Goal: Find specific page/section: Find specific page/section

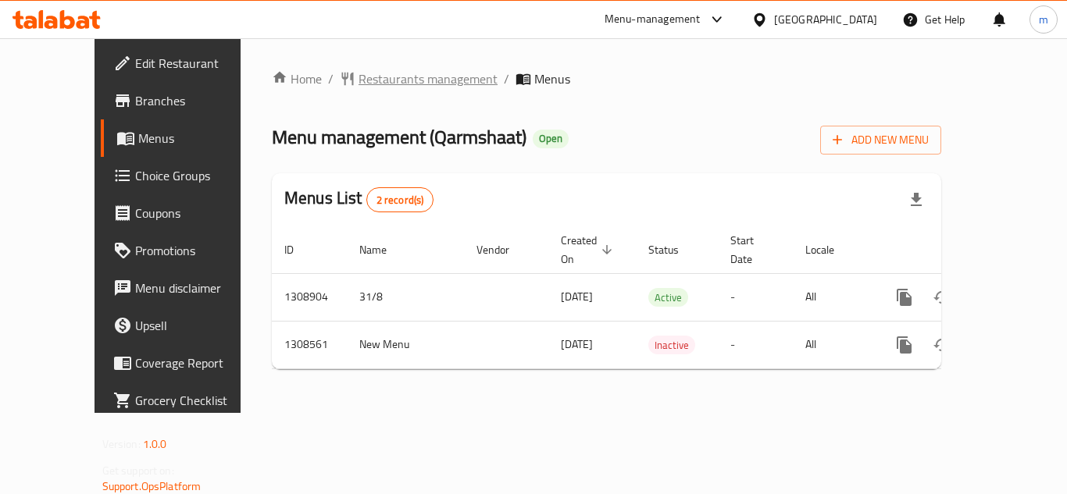
click at [370, 88] on span "Restaurants management" at bounding box center [428, 79] width 139 height 19
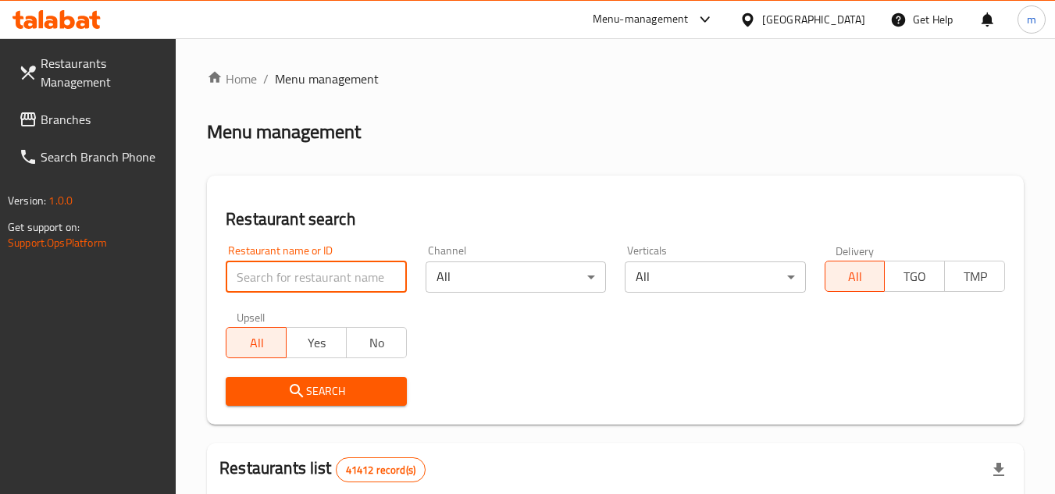
click at [314, 284] on input "search" at bounding box center [316, 277] width 180 height 31
paste input "704835"
type input "704835"
click at [285, 392] on span "Search" at bounding box center [315, 392] width 155 height 20
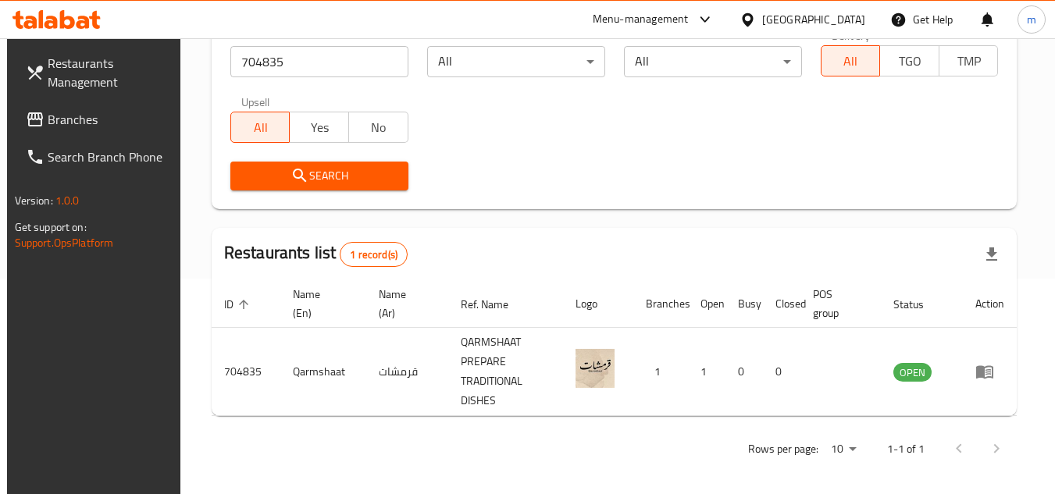
scroll to position [222, 0]
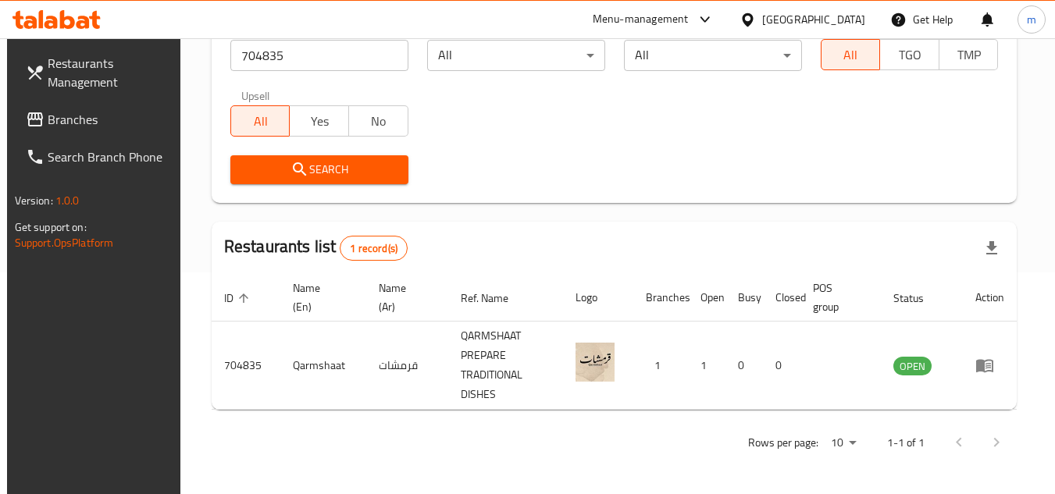
click at [782, 12] on div "[GEOGRAPHIC_DATA]" at bounding box center [813, 19] width 103 height 17
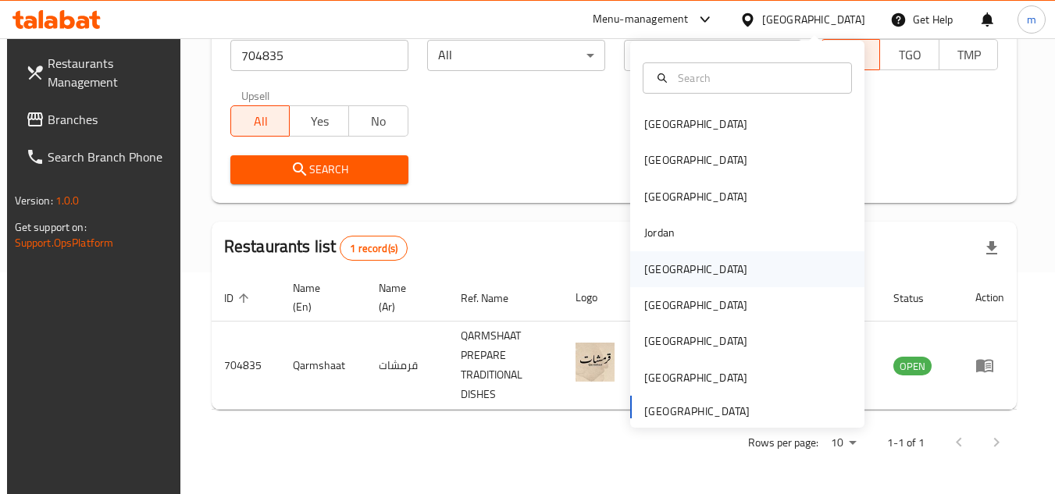
click at [663, 262] on div "Kuwait" at bounding box center [695, 269] width 103 height 17
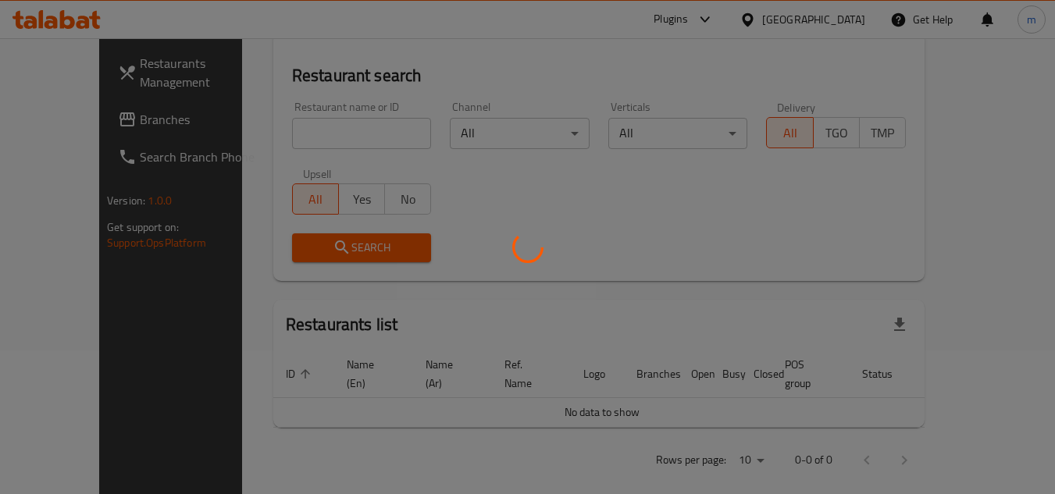
scroll to position [222, 0]
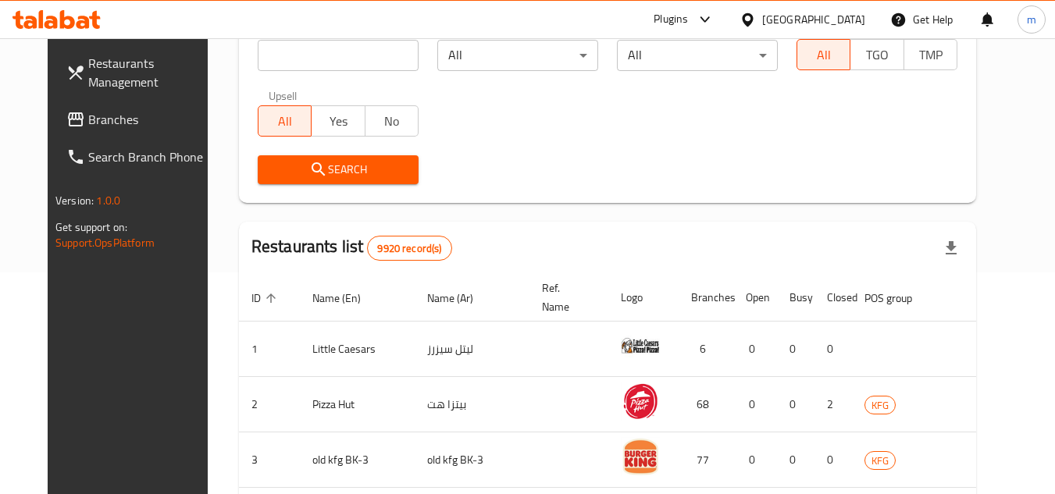
click at [91, 129] on link "Branches" at bounding box center [139, 119] width 170 height 37
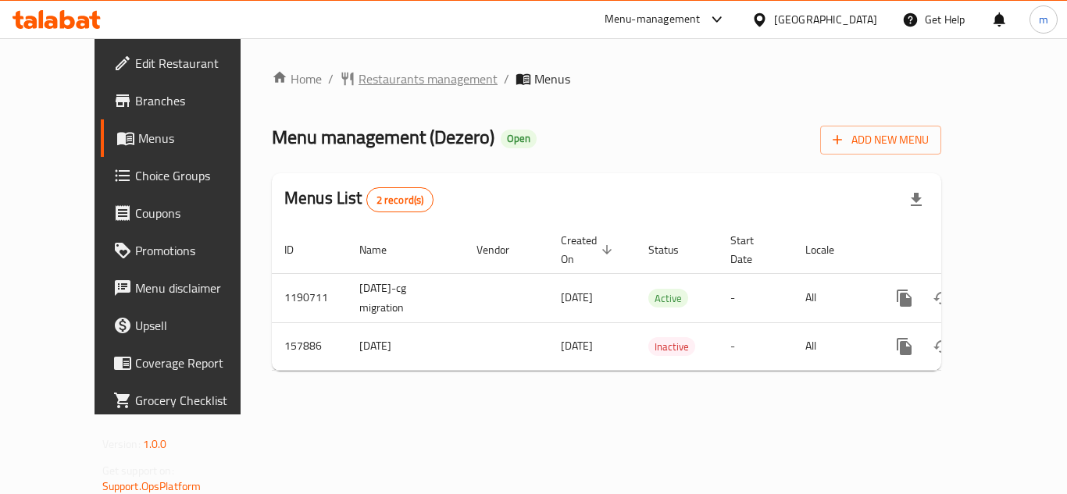
click at [419, 73] on span "Restaurants management" at bounding box center [428, 79] width 139 height 19
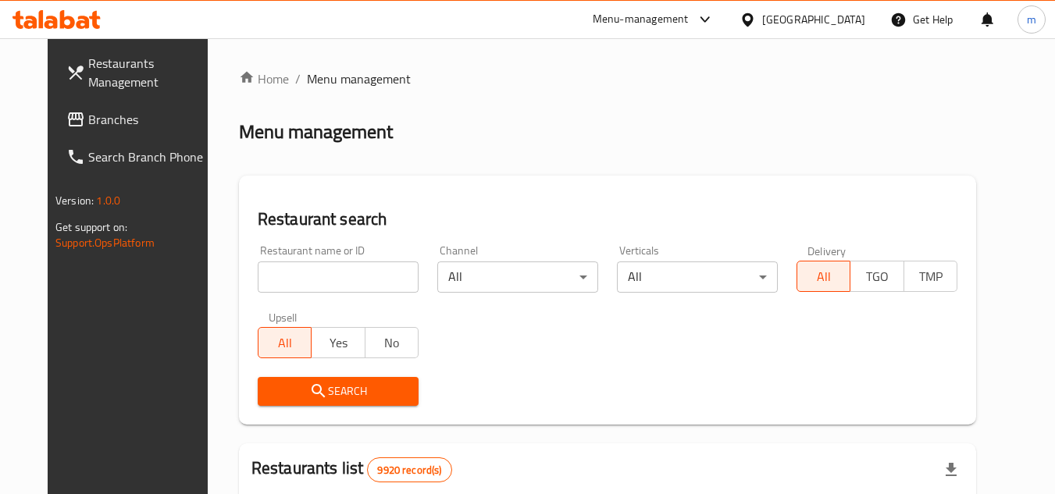
click at [310, 284] on input "search" at bounding box center [338, 277] width 161 height 31
paste input "615203"
type input "615203"
click at [287, 385] on span "Search" at bounding box center [338, 392] width 136 height 20
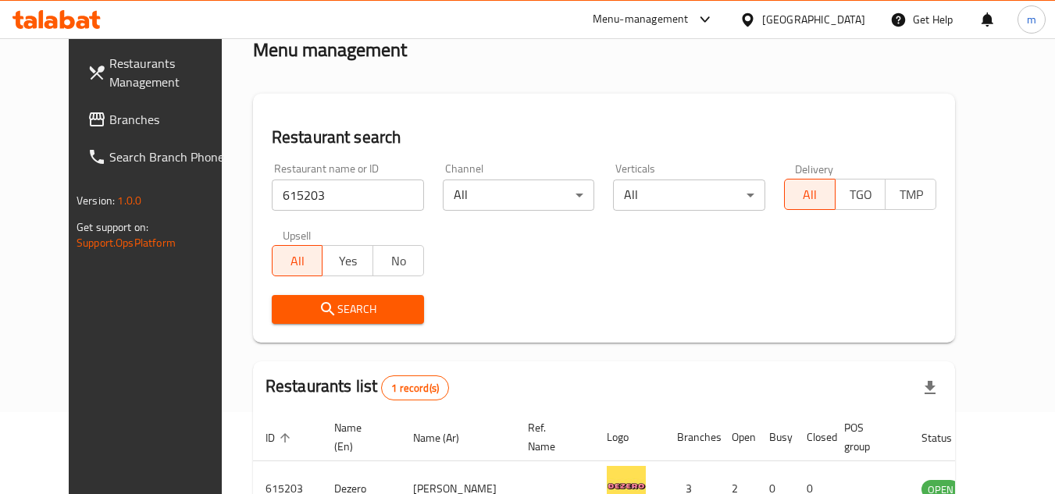
scroll to position [189, 0]
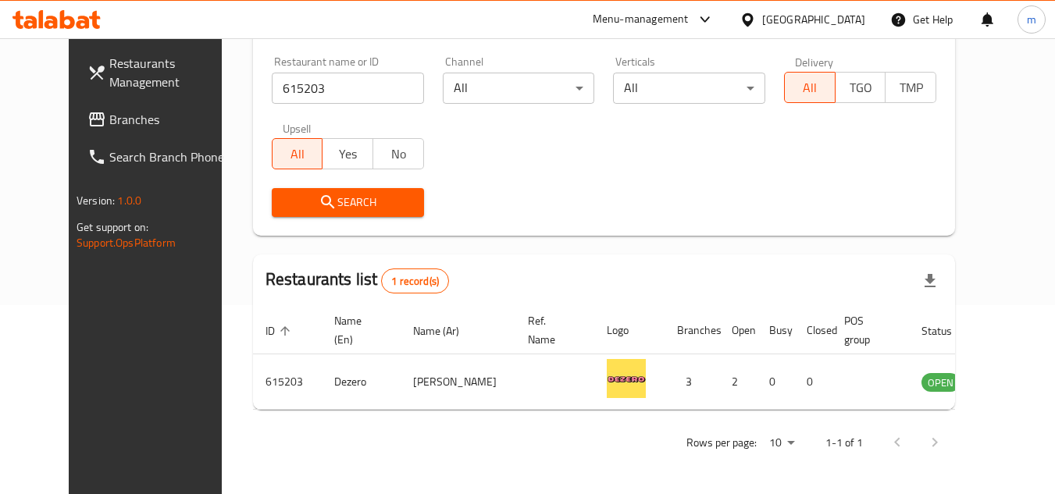
click at [109, 124] on span "Branches" at bounding box center [170, 119] width 123 height 19
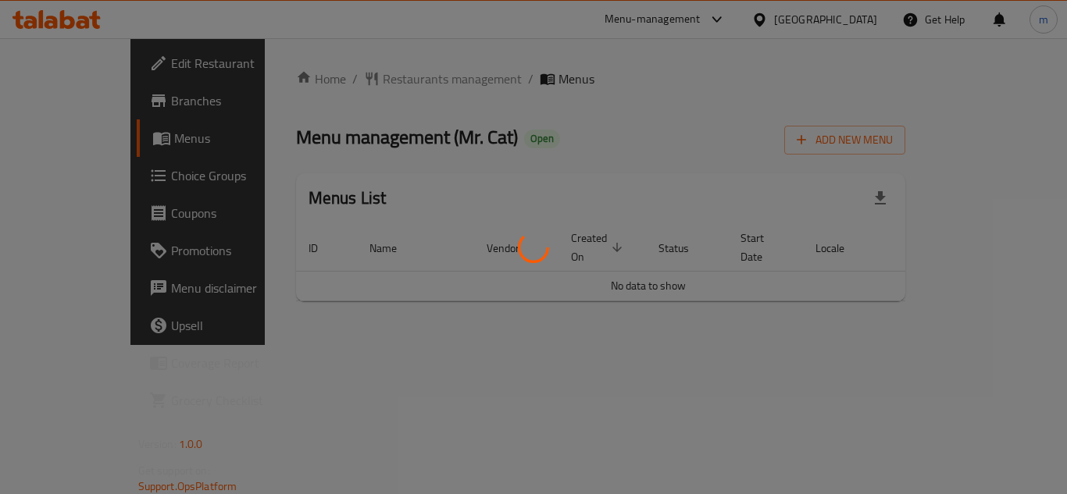
click at [398, 90] on div at bounding box center [533, 247] width 1067 height 494
click at [388, 98] on div at bounding box center [533, 247] width 1067 height 494
click at [365, 111] on div at bounding box center [533, 247] width 1067 height 494
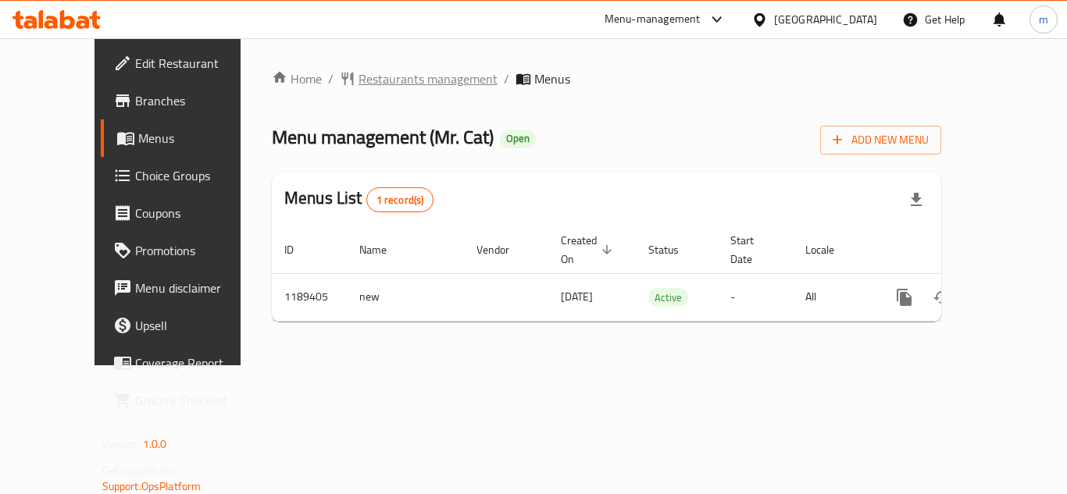
click at [373, 78] on span "Restaurants management" at bounding box center [428, 79] width 139 height 19
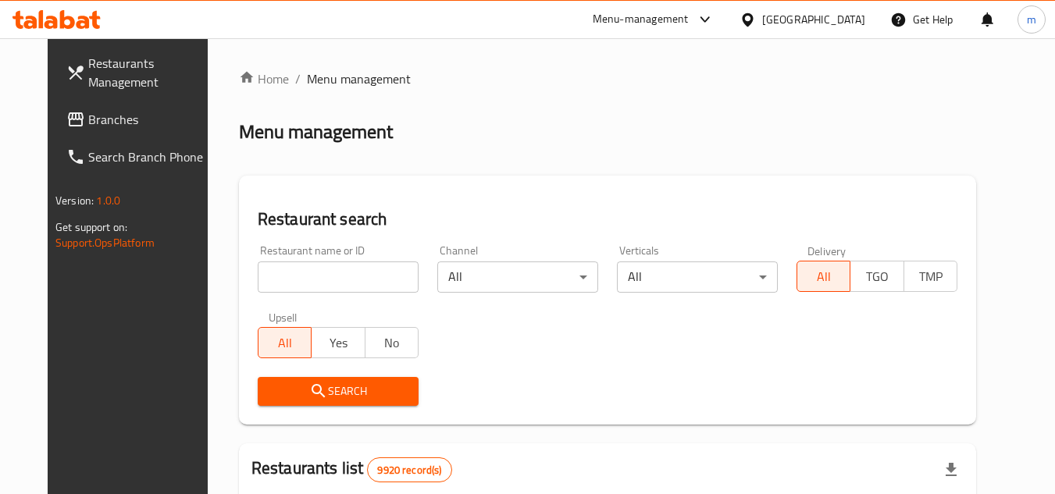
click at [332, 283] on input "search" at bounding box center [338, 277] width 161 height 31
paste input "667247"
type input "667247"
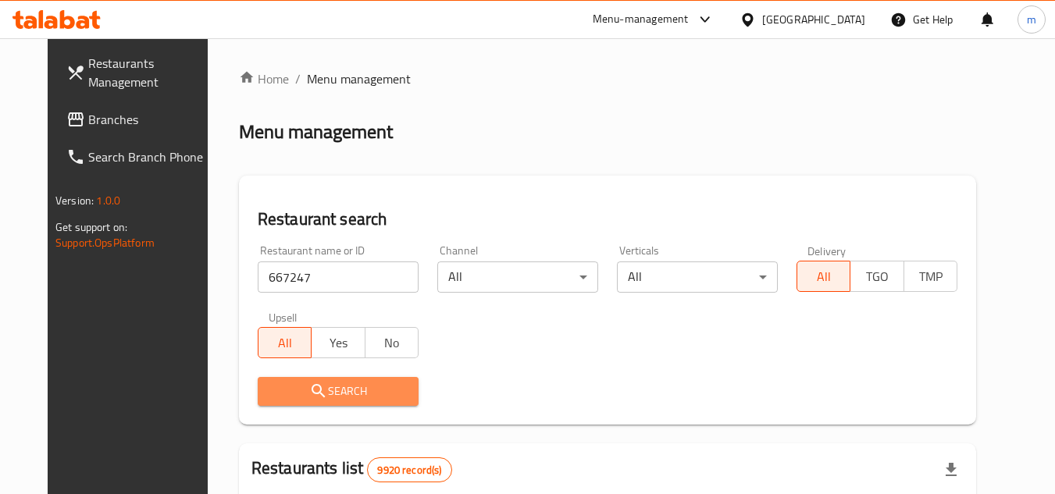
click at [315, 386] on span "Search" at bounding box center [338, 392] width 136 height 20
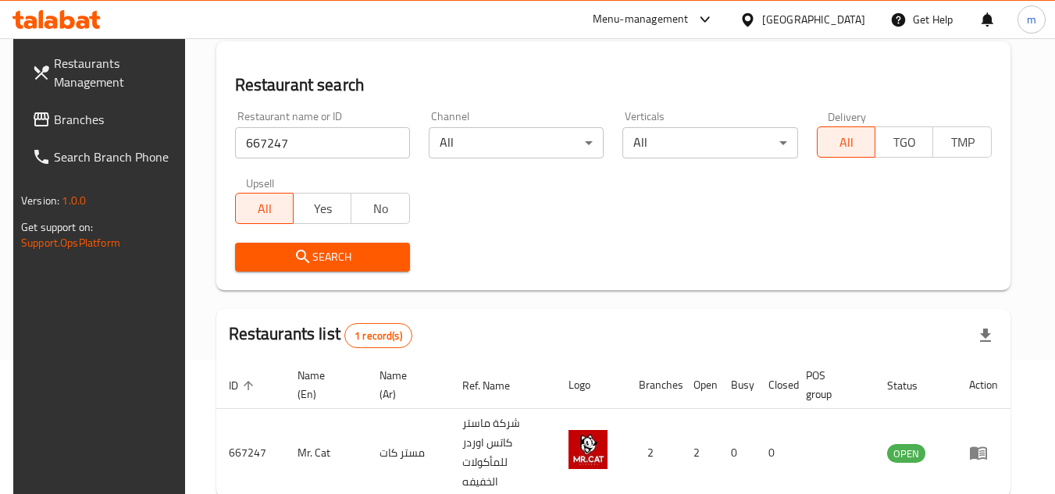
scroll to position [202, 0]
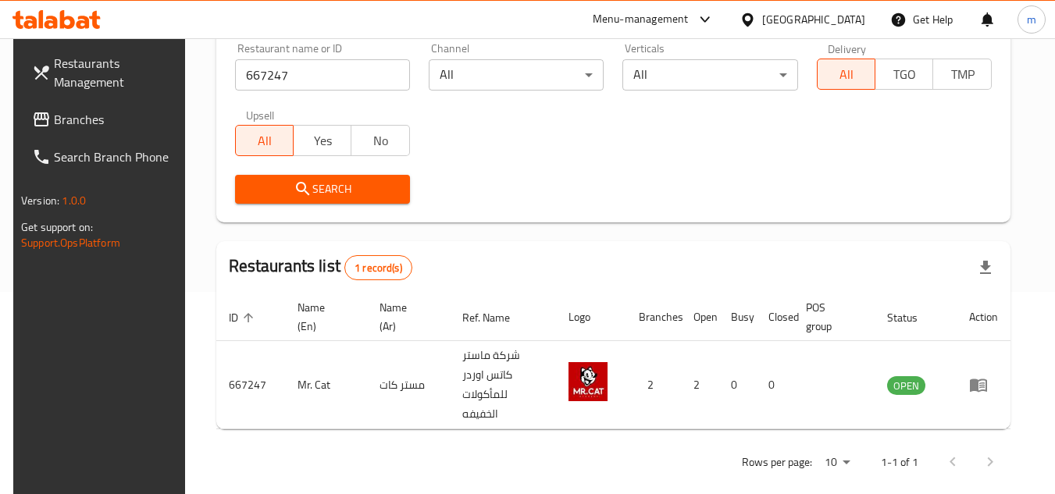
click at [753, 22] on icon at bounding box center [747, 18] width 11 height 13
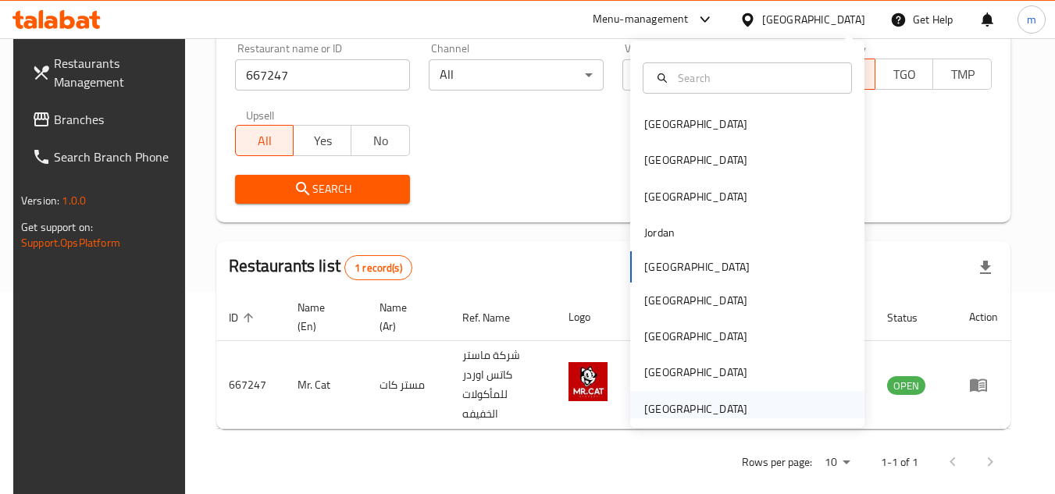
click at [669, 405] on div "[GEOGRAPHIC_DATA]" at bounding box center [695, 409] width 103 height 17
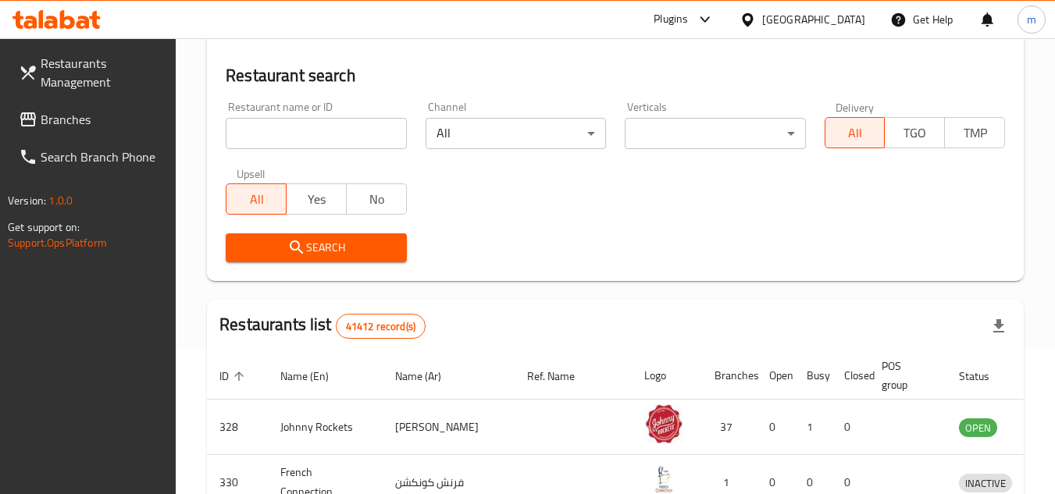
scroll to position [202, 0]
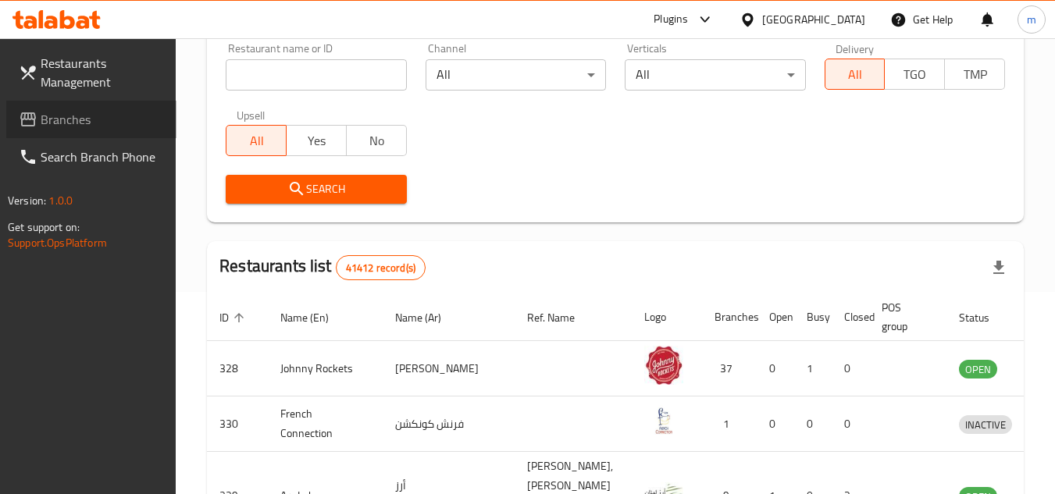
click at [79, 126] on span "Branches" at bounding box center [102, 119] width 123 height 19
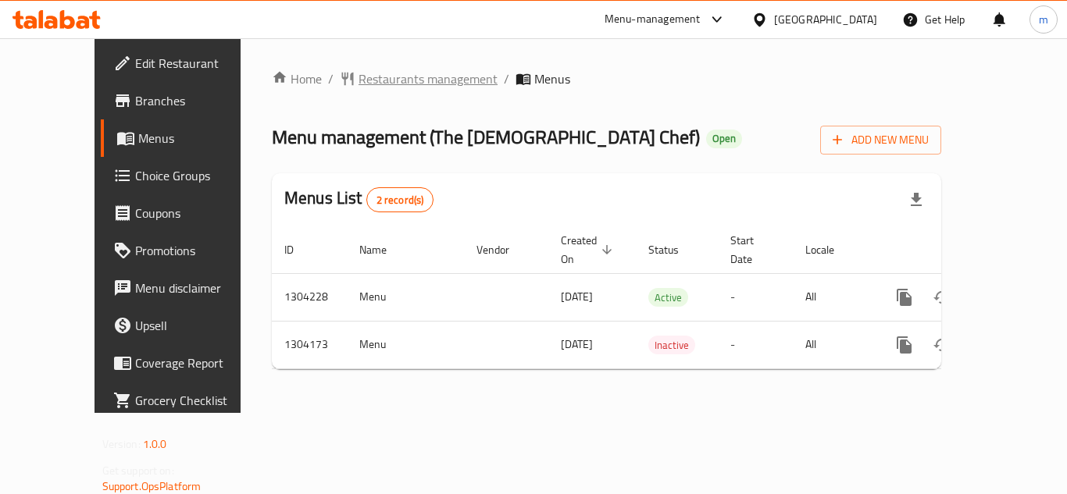
click at [365, 71] on span "Restaurants management" at bounding box center [428, 79] width 139 height 19
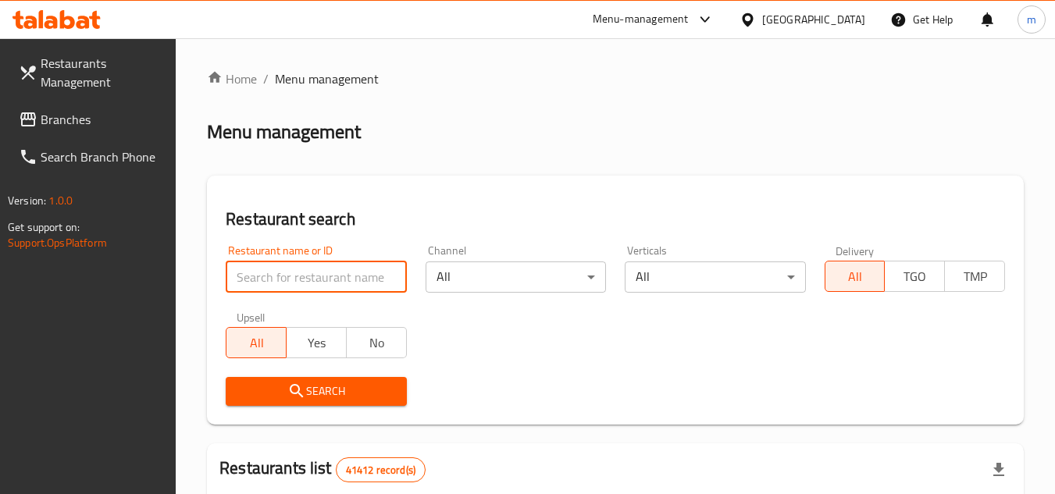
click at [302, 280] on input "search" at bounding box center [316, 277] width 180 height 31
paste input "/703107"
click at [245, 282] on input "/703107" at bounding box center [316, 277] width 180 height 31
type input "703107"
click at [292, 380] on button "Search" at bounding box center [316, 391] width 180 height 29
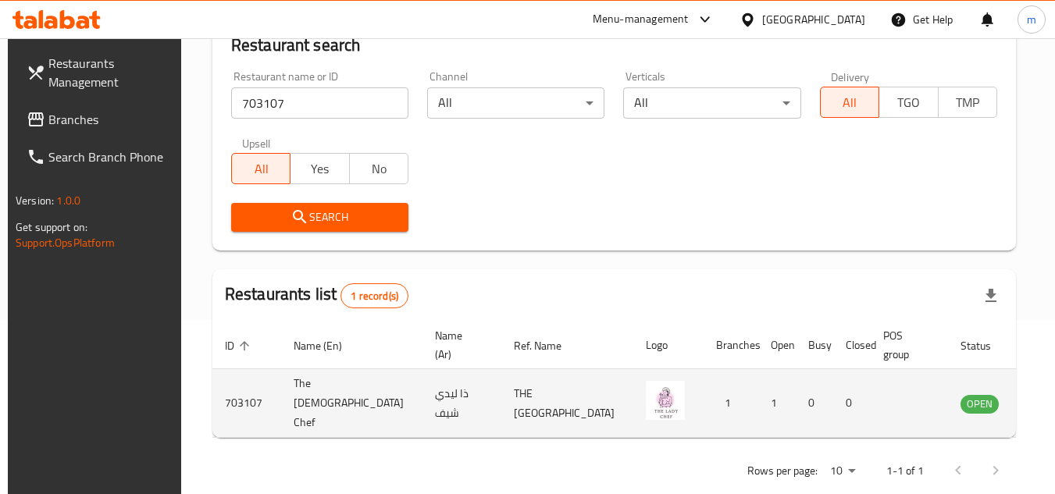
scroll to position [189, 0]
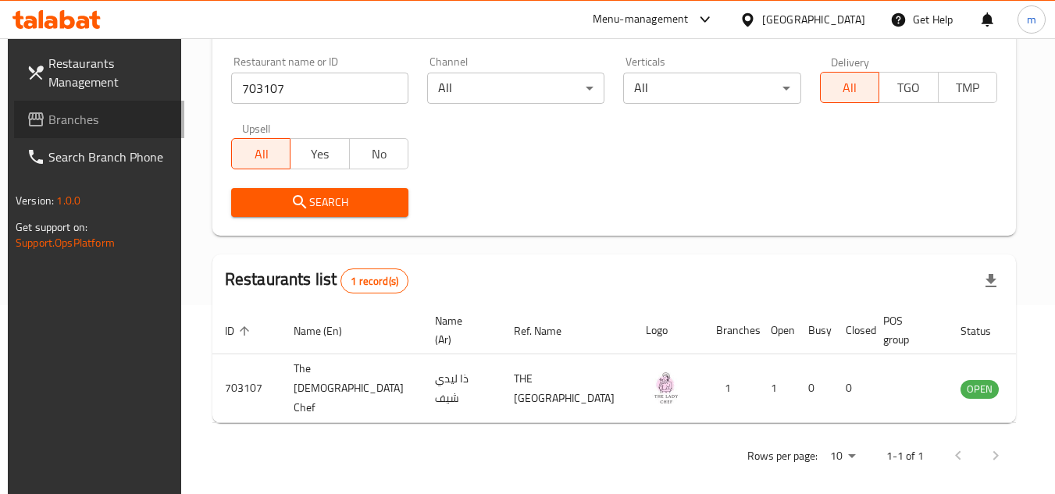
click at [59, 118] on span "Branches" at bounding box center [109, 119] width 123 height 19
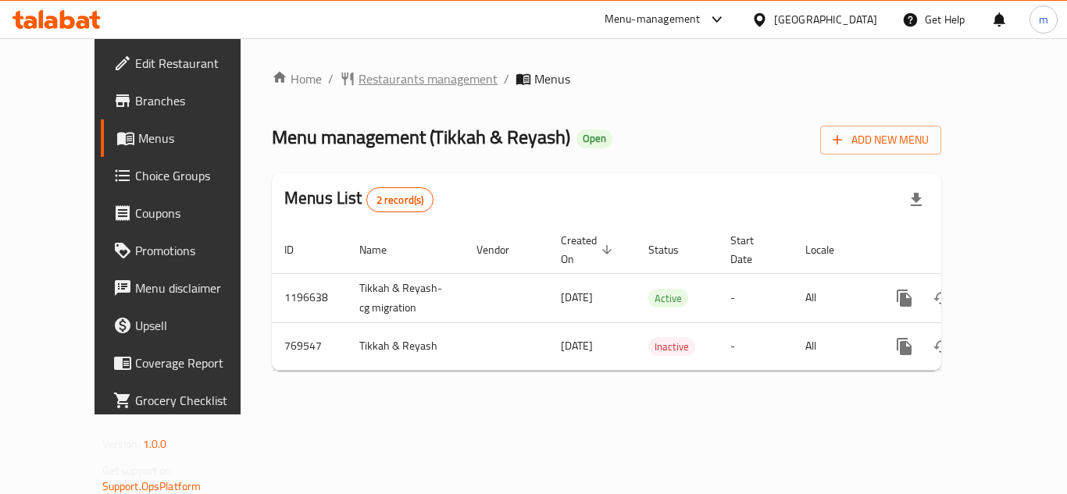
click at [370, 76] on span "Restaurants management" at bounding box center [428, 79] width 139 height 19
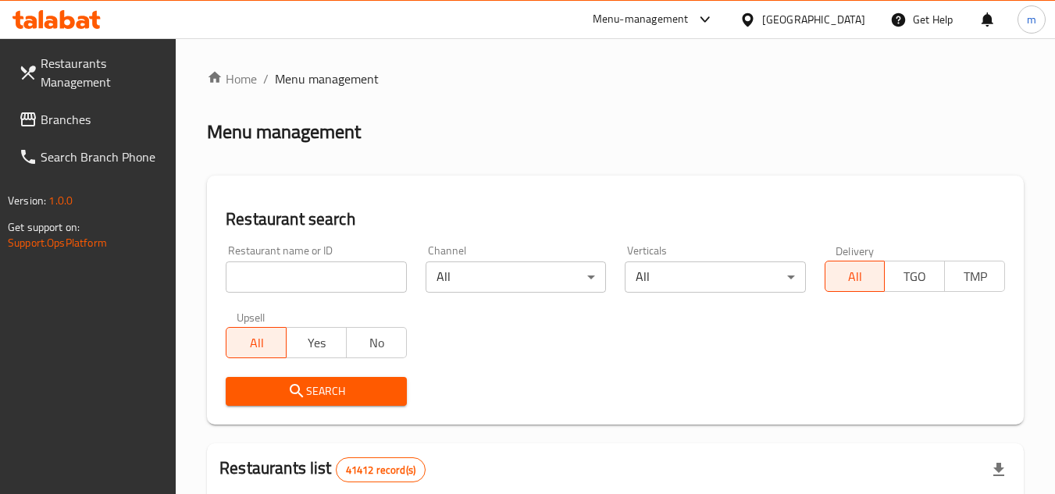
click at [262, 283] on input "search" at bounding box center [316, 277] width 180 height 31
paste input "651388"
type input "651388"
click at [295, 383] on icon "submit" at bounding box center [296, 391] width 19 height 19
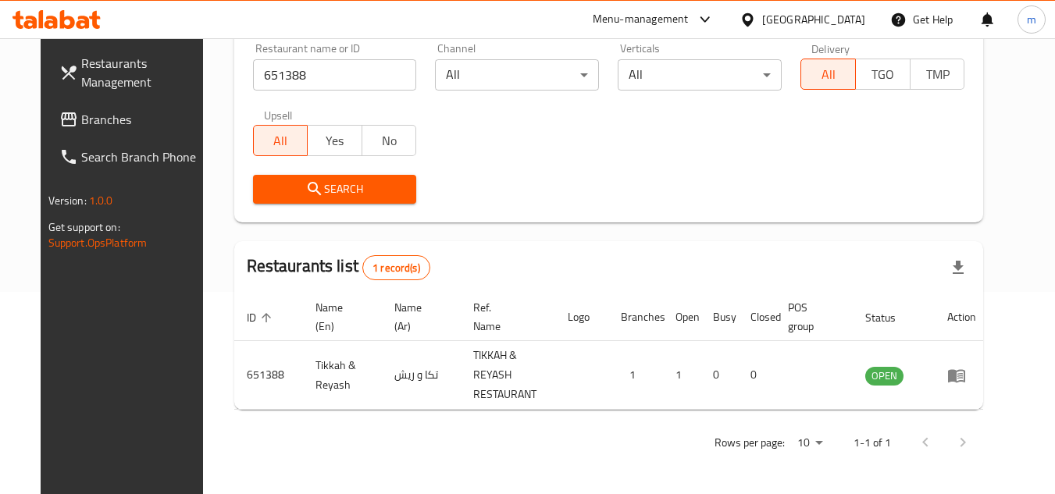
scroll to position [189, 0]
